Goal: Task Accomplishment & Management: Manage account settings

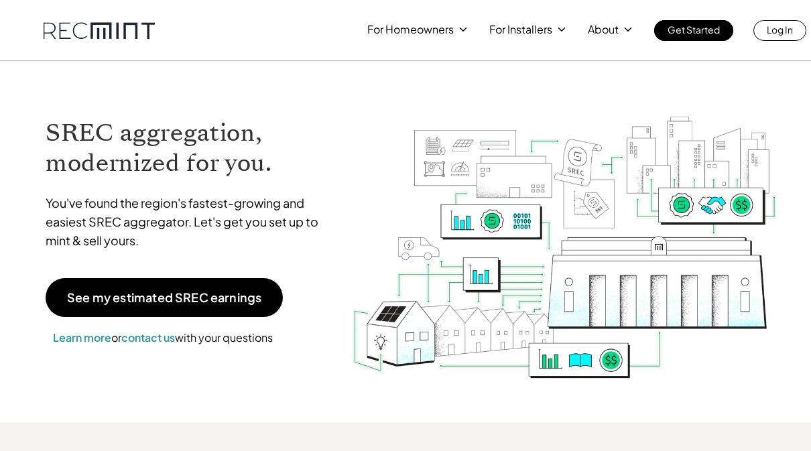
click at [796, 26] on link "Log In" at bounding box center [779, 30] width 53 height 21
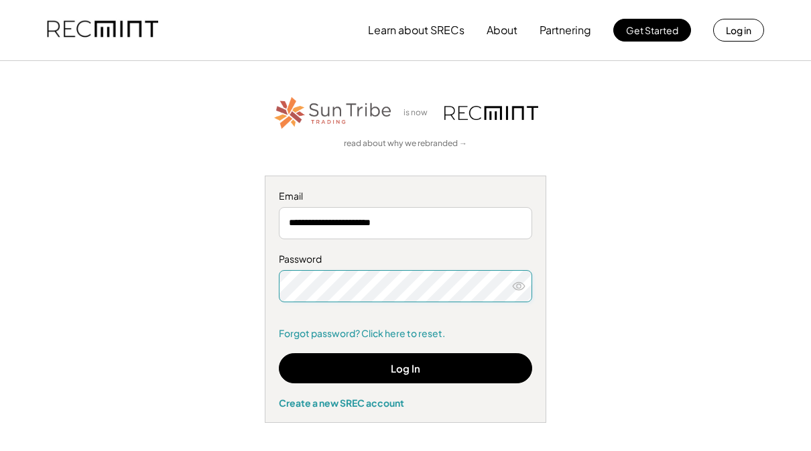
click at [423, 366] on button "Log In" at bounding box center [405, 368] width 253 height 30
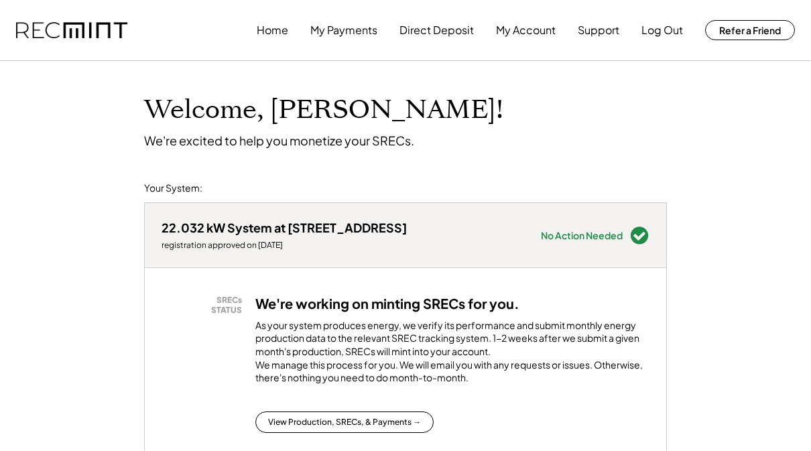
click at [341, 25] on button "My Payments" at bounding box center [343, 30] width 67 height 27
click at [349, 35] on button "My Payments" at bounding box center [343, 30] width 67 height 27
click at [343, 38] on button "My Payments" at bounding box center [343, 30] width 67 height 27
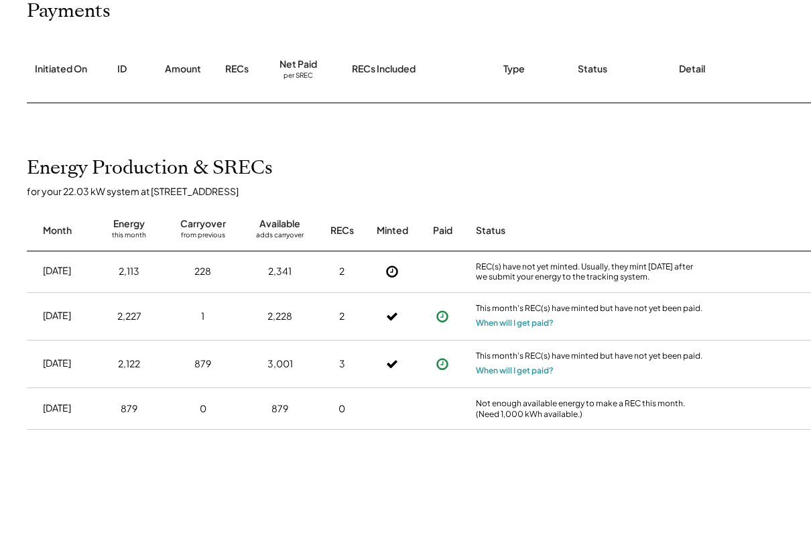
scroll to position [178, 0]
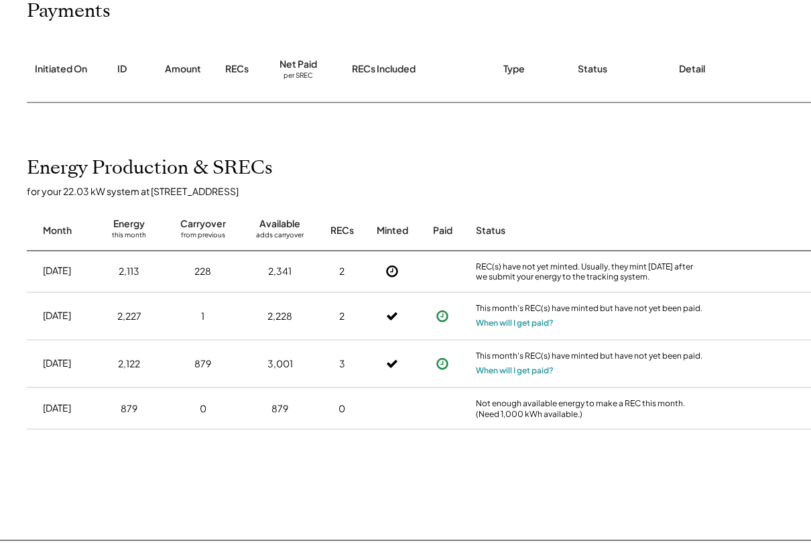
click at [531, 324] on button "When will I get paid?" at bounding box center [515, 322] width 78 height 13
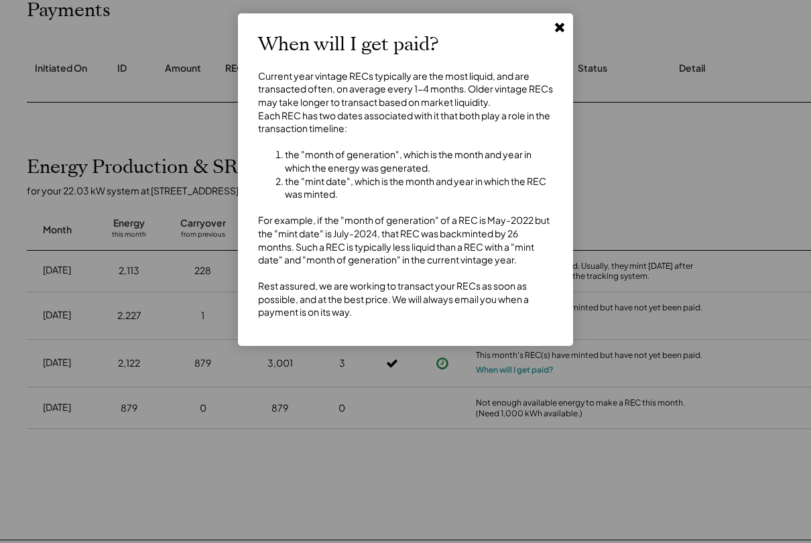
click at [559, 29] on use at bounding box center [559, 27] width 9 height 9
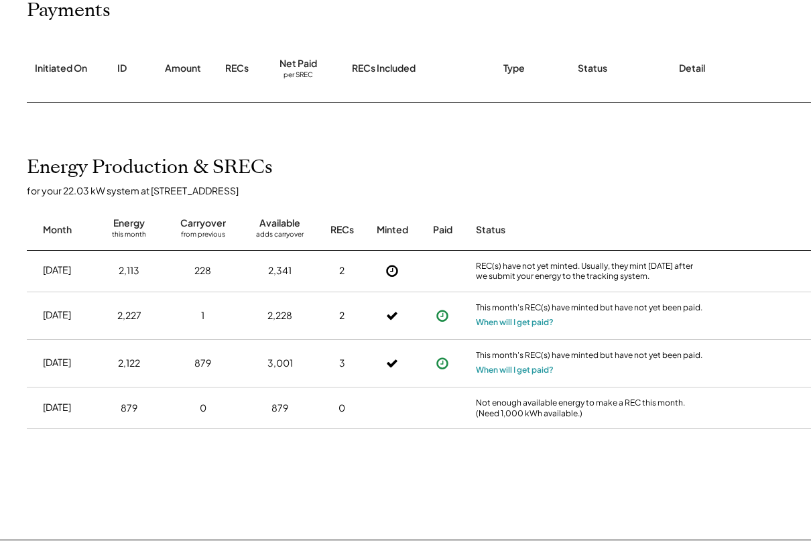
click at [532, 367] on button "When will I get paid?" at bounding box center [515, 369] width 78 height 13
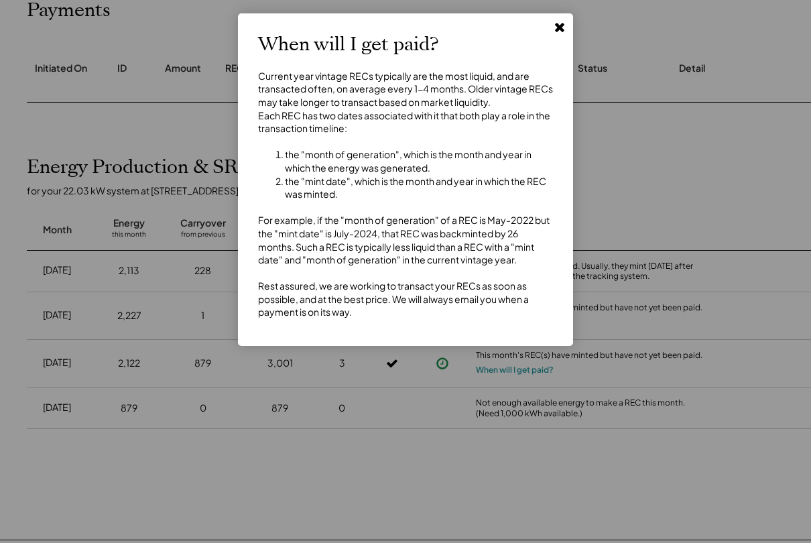
click at [559, 28] on use at bounding box center [559, 27] width 9 height 9
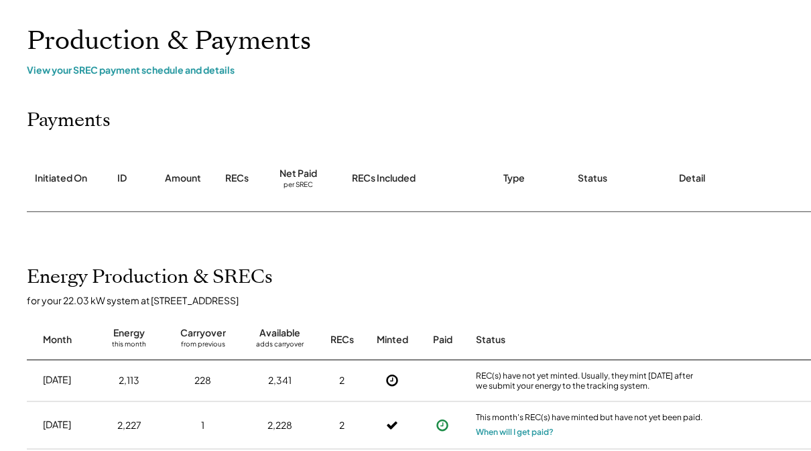
scroll to position [0, 0]
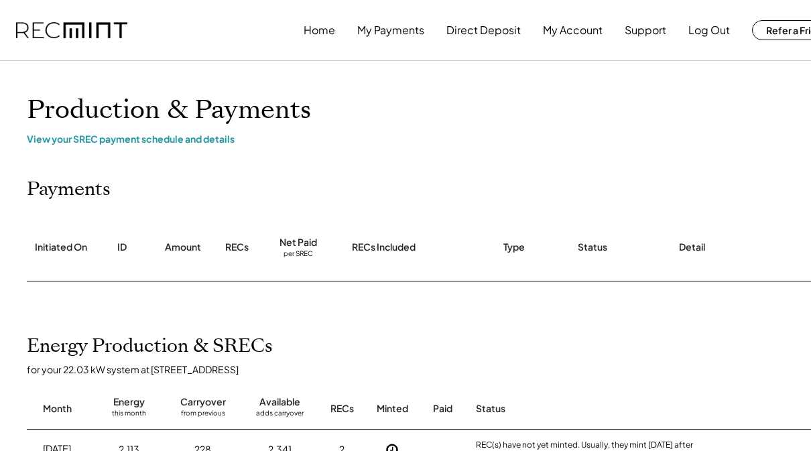
click at [583, 31] on button "My Account" at bounding box center [573, 30] width 60 height 27
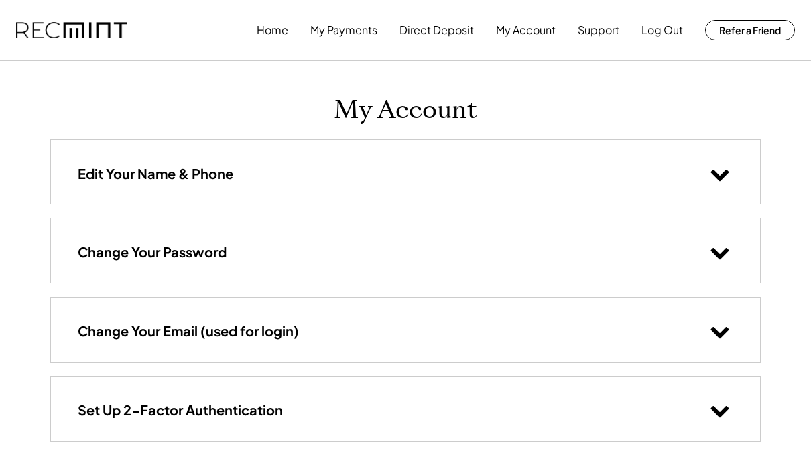
click at [359, 35] on button "My Payments" at bounding box center [343, 30] width 67 height 27
click at [280, 24] on button "Home" at bounding box center [273, 30] width 32 height 27
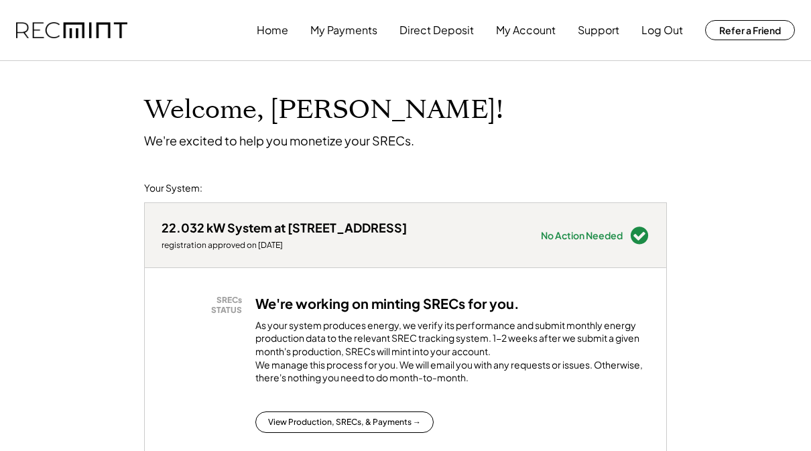
click at [441, 29] on button "Direct Deposit" at bounding box center [436, 30] width 74 height 27
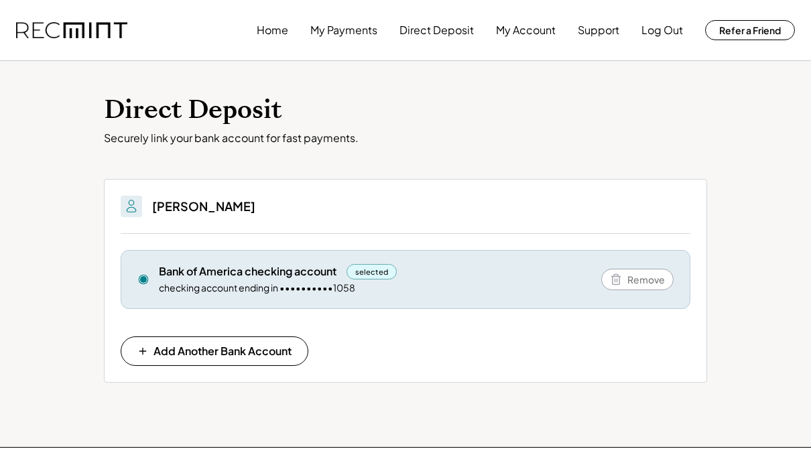
click at [343, 30] on button "My Payments" at bounding box center [343, 30] width 67 height 27
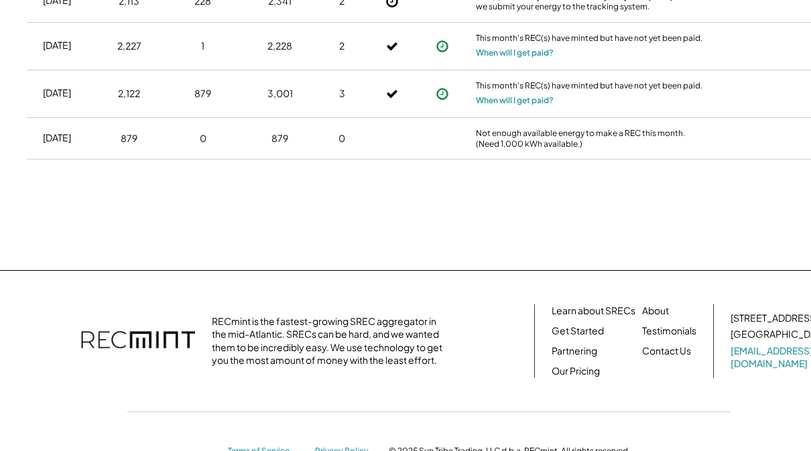
scroll to position [485, 0]
